Goal: Task Accomplishment & Management: Complete application form

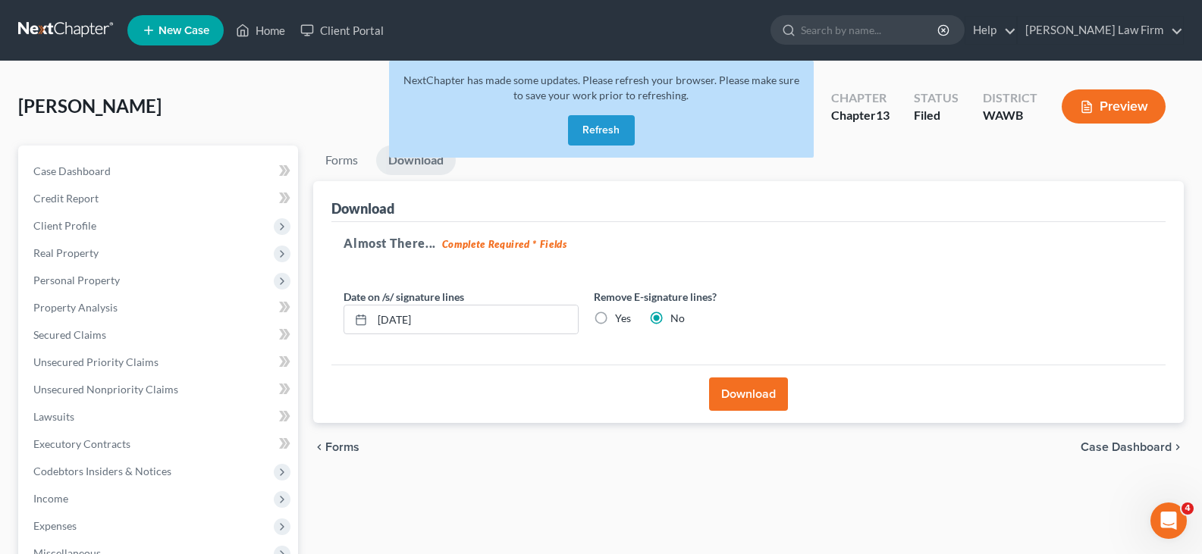
click at [619, 130] on button "Refresh" at bounding box center [601, 130] width 67 height 30
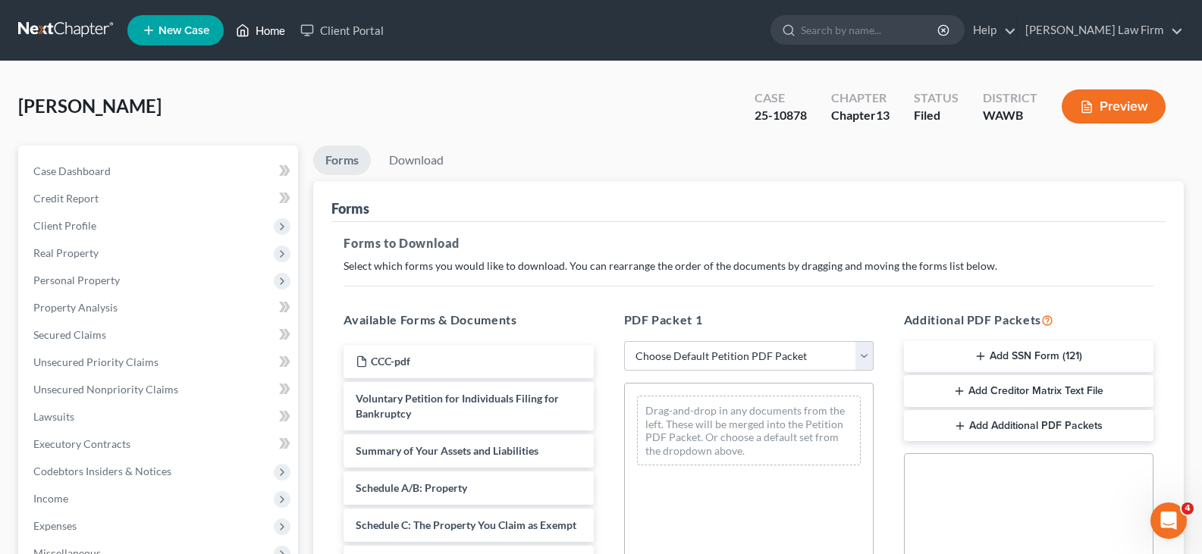
click at [277, 35] on link "Home" at bounding box center [260, 30] width 64 height 27
click at [276, 28] on link "Home" at bounding box center [260, 30] width 64 height 27
click at [271, 27] on link "Home" at bounding box center [260, 30] width 64 height 27
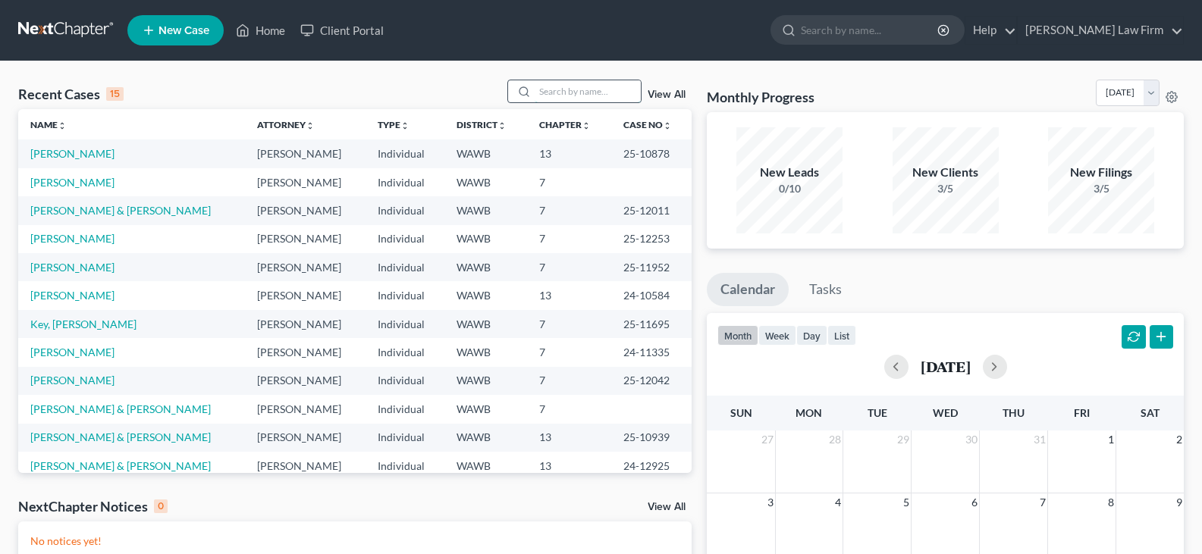
click at [586, 91] on input "search" at bounding box center [588, 91] width 106 height 22
type input "darby"
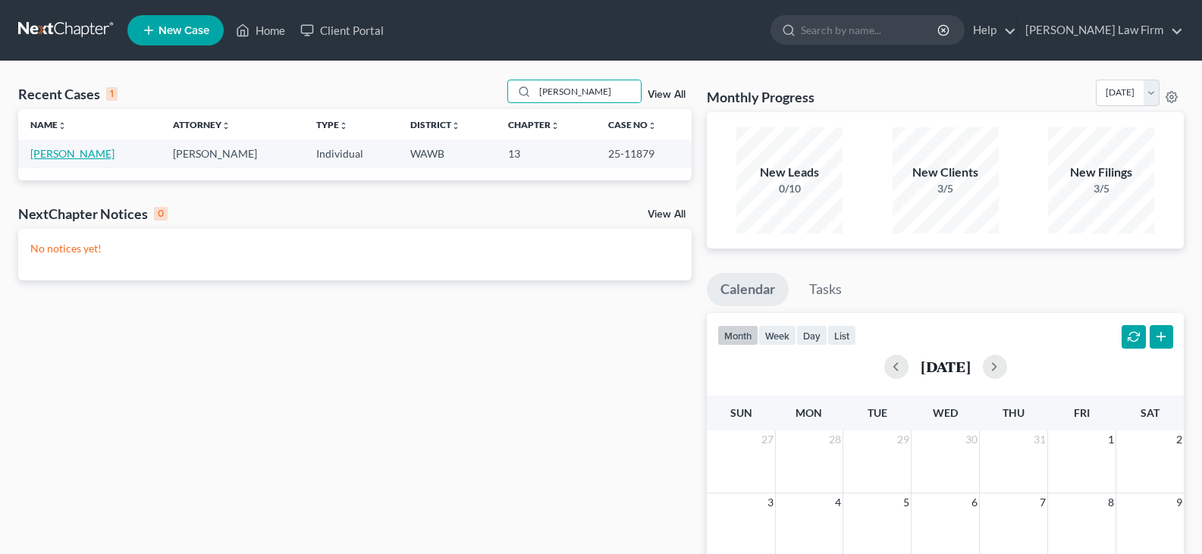
click at [56, 153] on link "Darby, Jenie" at bounding box center [72, 153] width 84 height 13
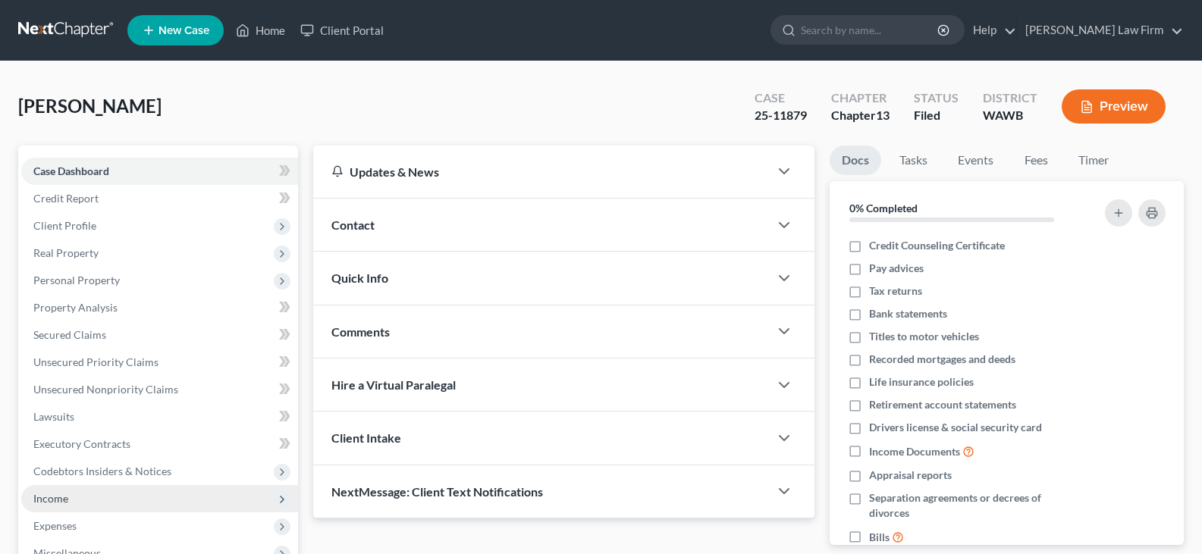
click at [62, 503] on span "Income" at bounding box center [50, 498] width 35 height 13
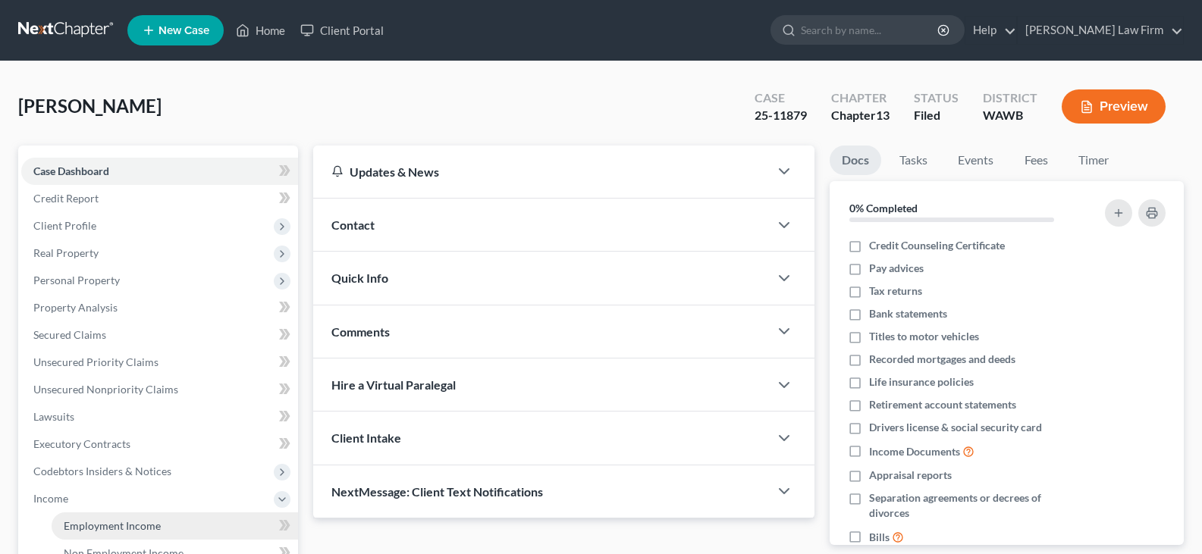
click at [151, 516] on link "Employment Income" at bounding box center [175, 526] width 246 height 27
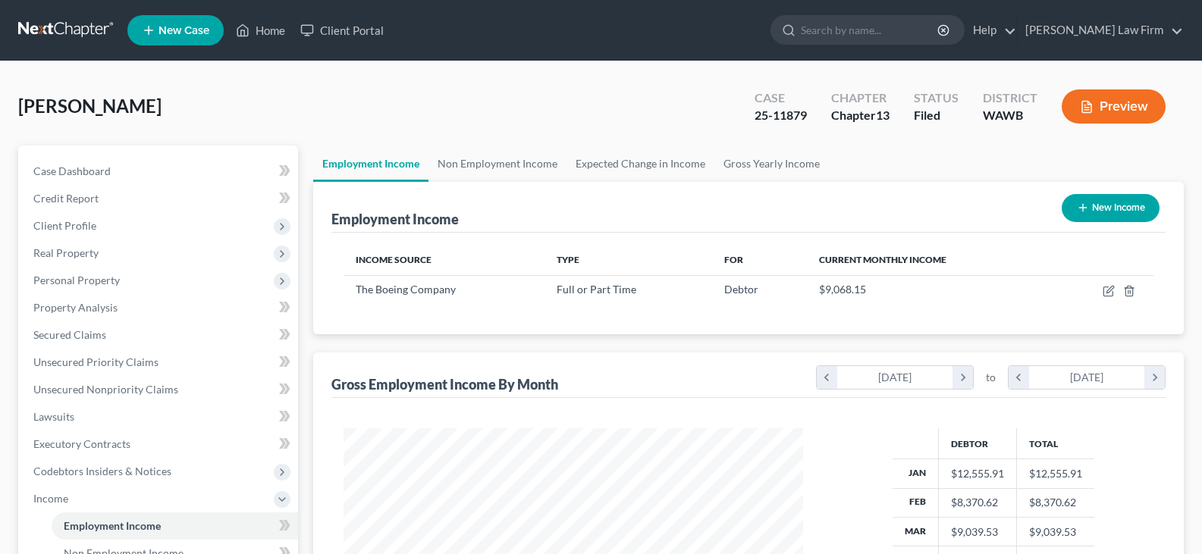
scroll to position [272, 490]
click at [96, 229] on span "Client Profile" at bounding box center [159, 225] width 277 height 27
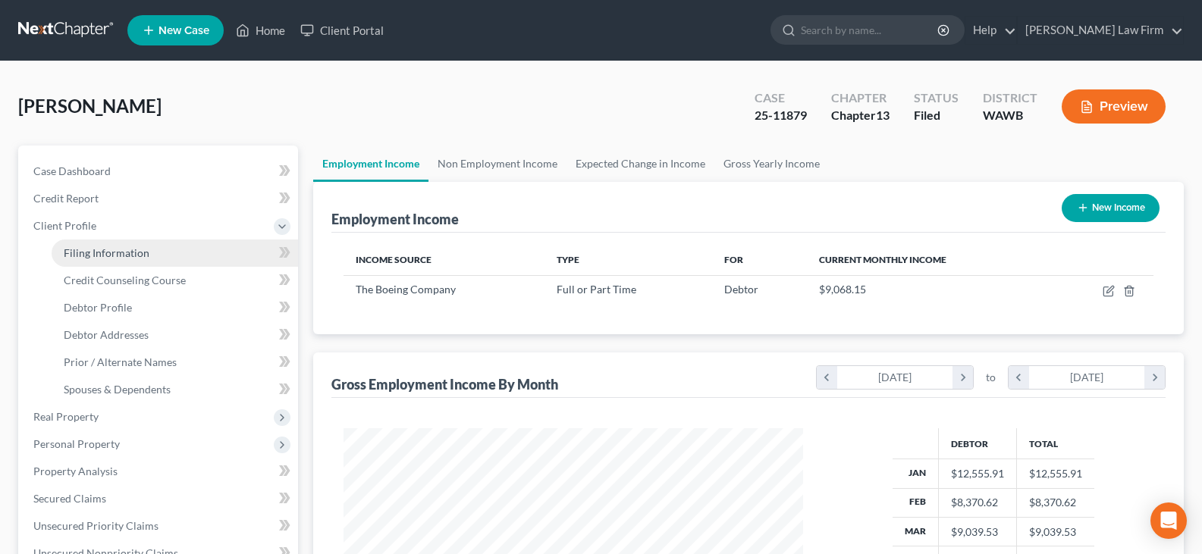
click at [102, 250] on span "Filing Information" at bounding box center [107, 252] width 86 height 13
select select "1"
select select "0"
select select "3"
select select "50"
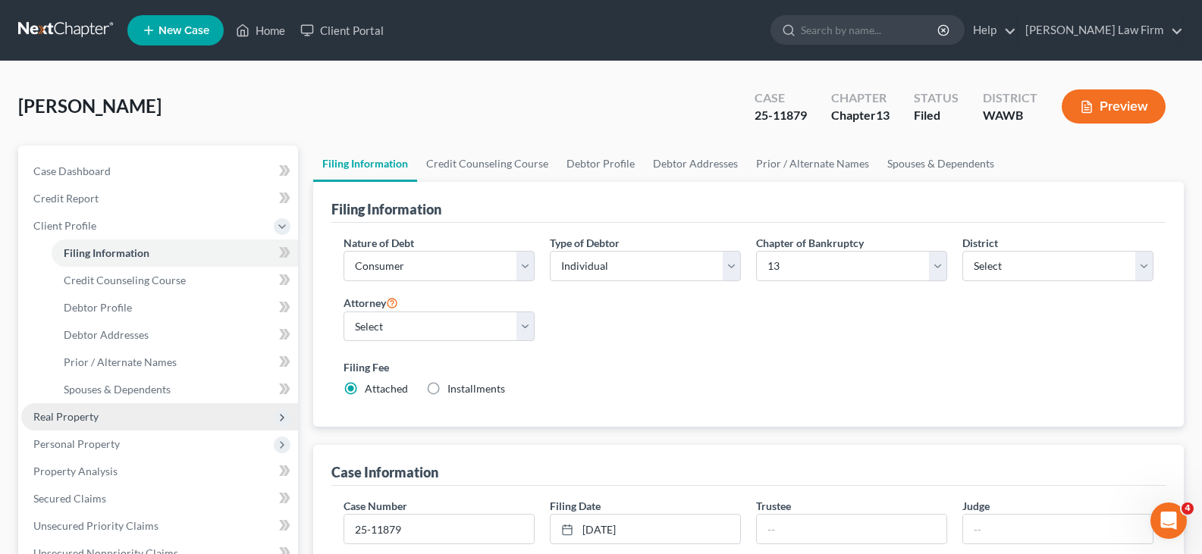
click at [49, 424] on span "Real Property" at bounding box center [159, 416] width 277 height 27
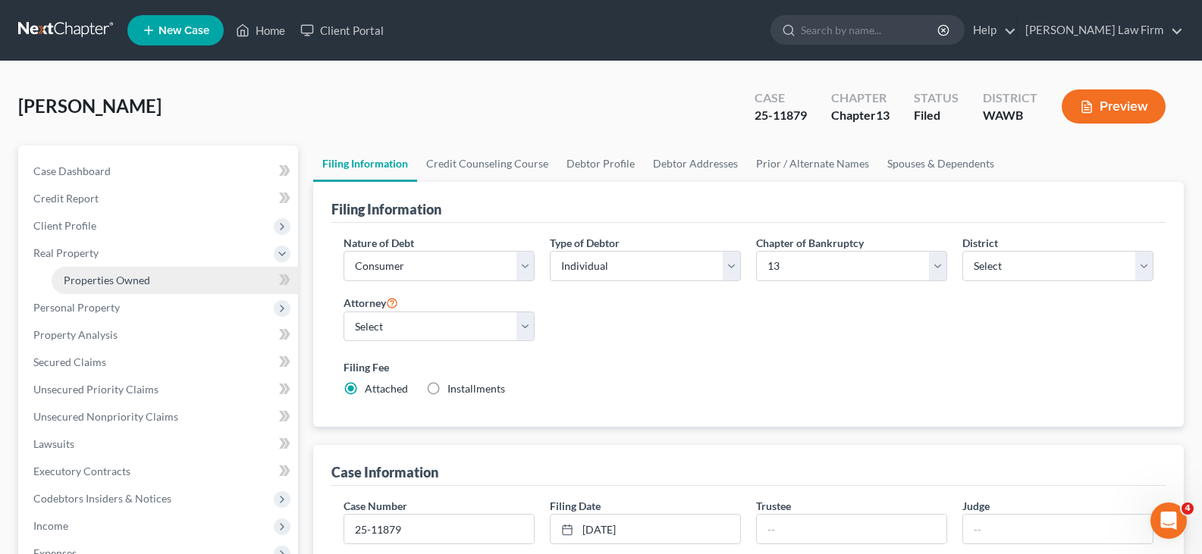
click at [118, 283] on span "Properties Owned" at bounding box center [107, 280] width 86 height 13
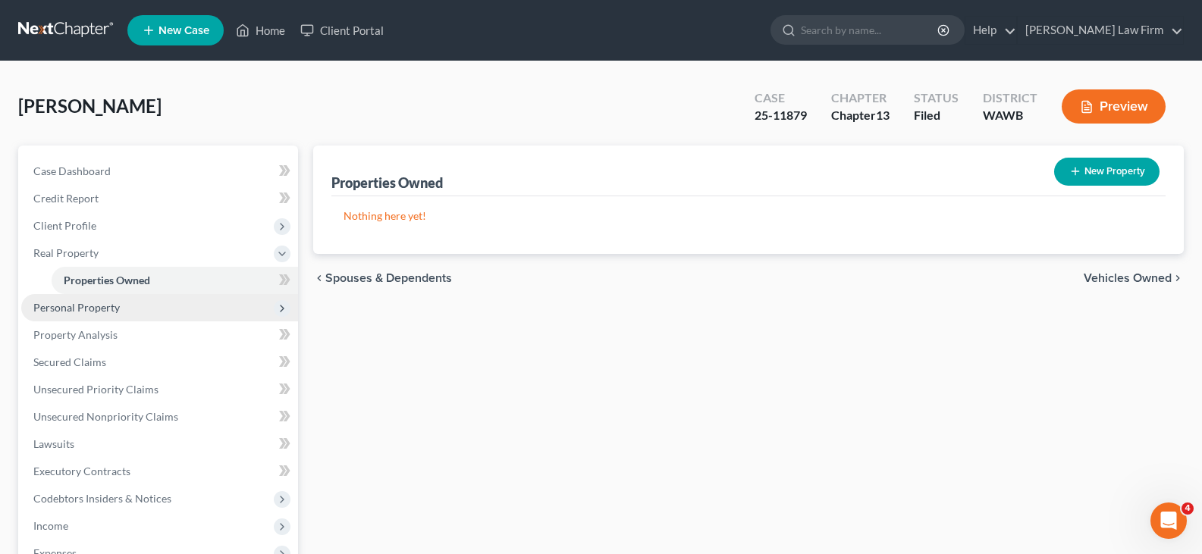
click at [103, 309] on span "Personal Property" at bounding box center [76, 307] width 86 height 13
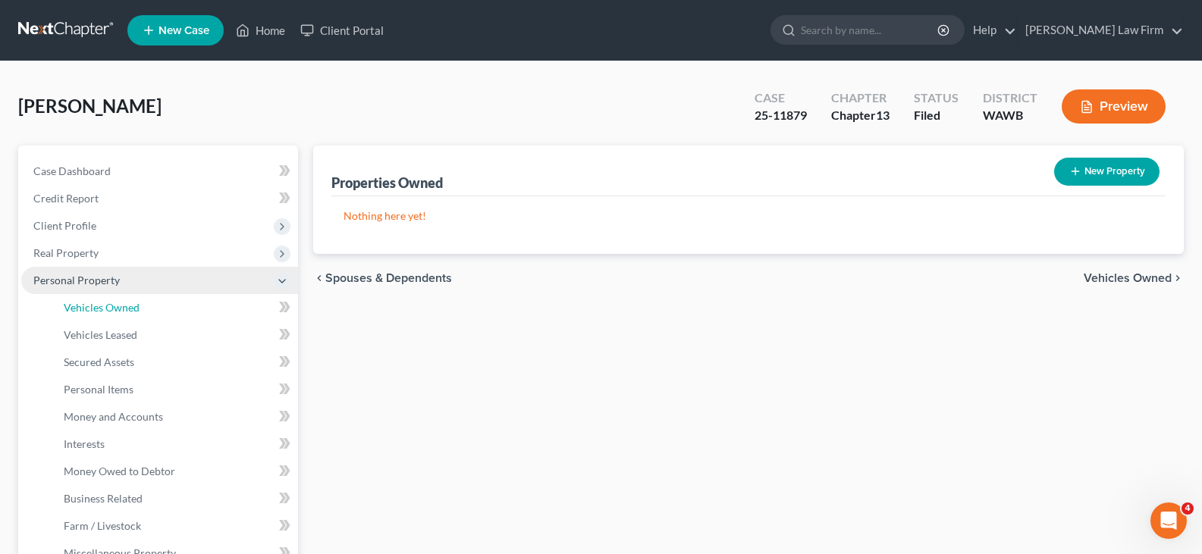
click at [103, 309] on span "Vehicles Owned" at bounding box center [102, 307] width 76 height 13
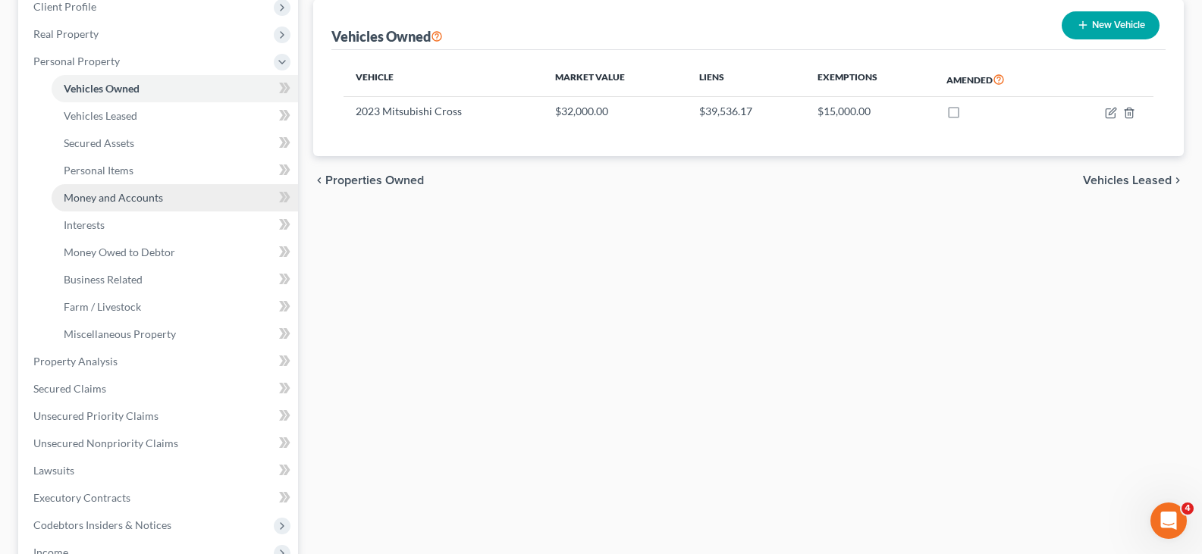
scroll to position [227, 0]
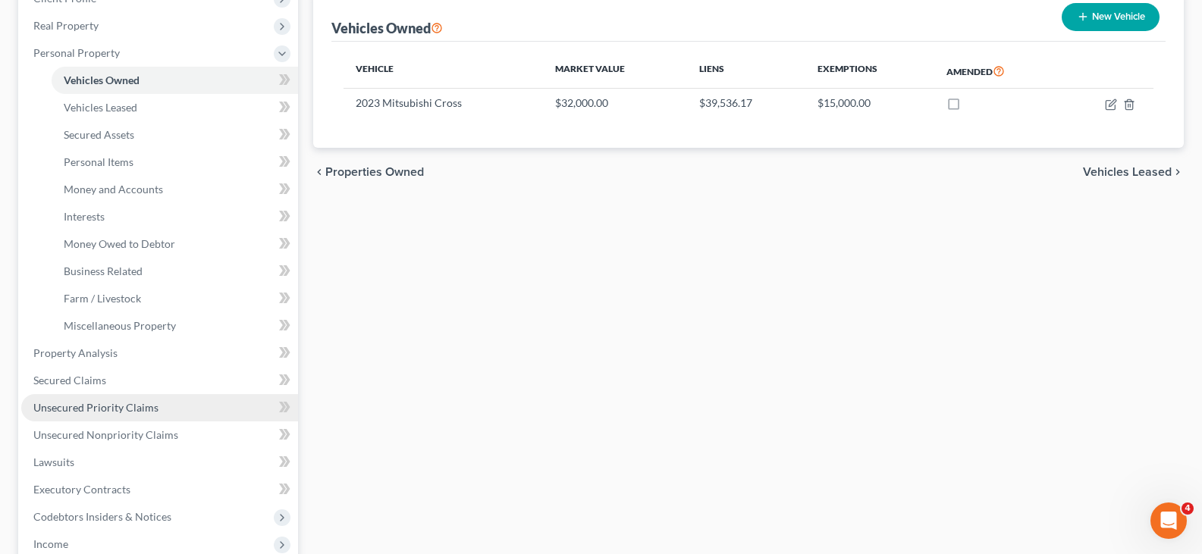
click at [120, 412] on span "Unsecured Priority Claims" at bounding box center [95, 407] width 125 height 13
